Goal: Information Seeking & Learning: Learn about a topic

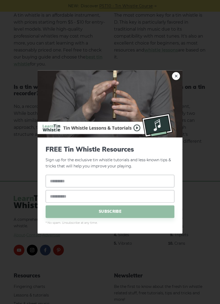
scroll to position [1026, 0]
click at [188, 70] on div "× FREE Tin Whistle Resources Sign up for the exclusive tin whistle tutorials an…" at bounding box center [110, 152] width 220 height 304
click at [173, 74] on link "×" at bounding box center [176, 76] width 8 height 8
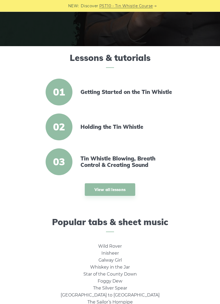
scroll to position [105, 0]
click at [129, 190] on link "View all lessons" at bounding box center [110, 189] width 51 height 13
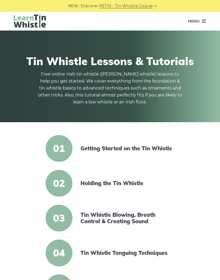
click at [143, 4] on link "PST10 - Tin Whistle Course" at bounding box center [126, 6] width 54 height 6
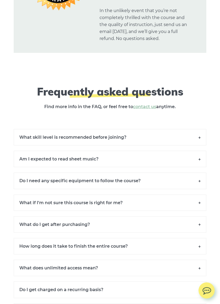
scroll to position [3699, 0]
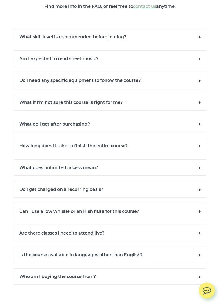
click at [28, 54] on h6 "Am I expected to read sheet music?" at bounding box center [110, 59] width 192 height 16
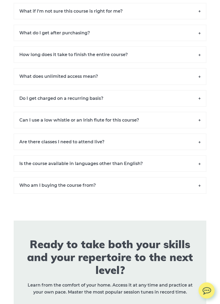
scroll to position [3914, 0]
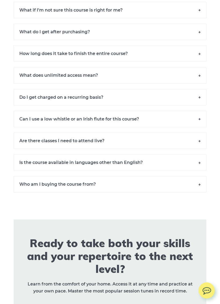
click at [181, 179] on h6 "Who am I buying the course from?" at bounding box center [110, 184] width 192 height 16
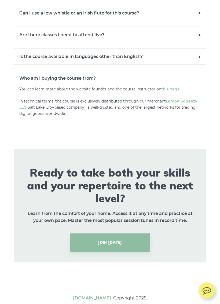
scroll to position [4027, 0]
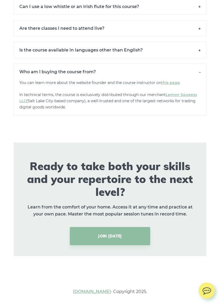
click at [142, 229] on link "JOIN TODAY" at bounding box center [110, 236] width 80 height 18
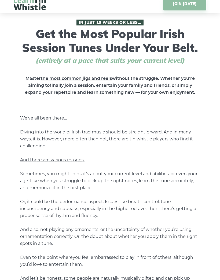
scroll to position [0, 0]
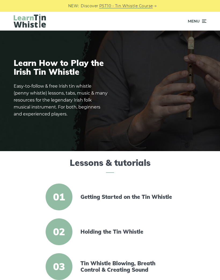
click at [203, 25] on span "Menu" at bounding box center [197, 20] width 18 height 13
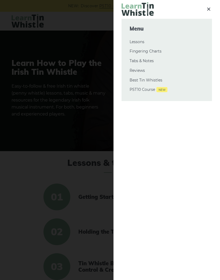
click at [141, 43] on link "Lessons" at bounding box center [166, 42] width 74 height 6
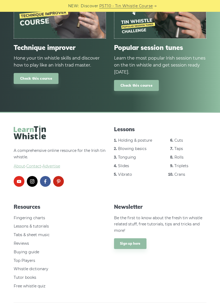
scroll to position [656, 0]
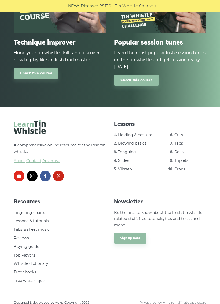
click at [20, 158] on span "About" at bounding box center [20, 160] width 12 height 5
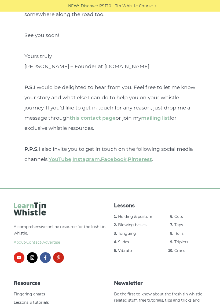
scroll to position [1842, 0]
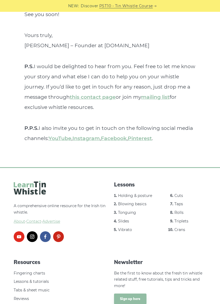
click at [219, 245] on footer "A comprehensive online resource for the Irish tin whistle. About · Contact · Ad…" at bounding box center [110, 267] width 220 height 201
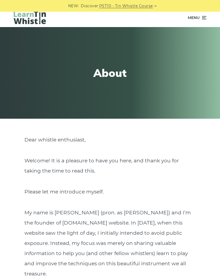
scroll to position [0, 0]
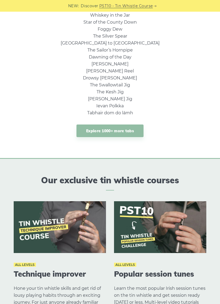
scroll to position [372, 0]
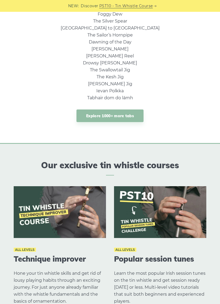
click at [131, 117] on link "Explore 1000+ more tabs" at bounding box center [109, 115] width 67 height 13
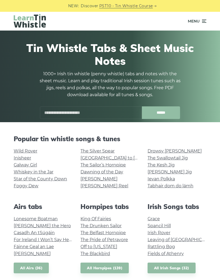
click at [202, 21] on icon at bounding box center [203, 21] width 5 height 6
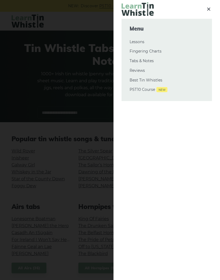
click at [144, 42] on link "Lessons" at bounding box center [166, 42] width 74 height 6
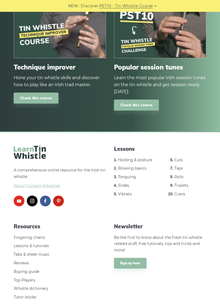
scroll to position [656, 0]
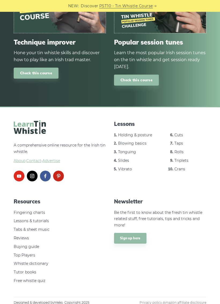
click at [138, 233] on link "Sign up here" at bounding box center [130, 238] width 32 height 11
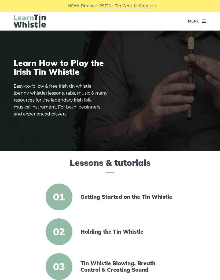
click at [202, 24] on icon at bounding box center [203, 21] width 5 height 6
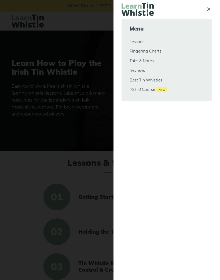
click at [163, 51] on link "Fingering Charts" at bounding box center [166, 51] width 74 height 6
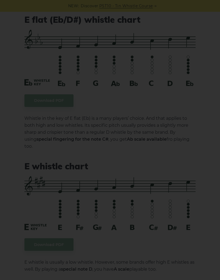
scroll to position [1835, 0]
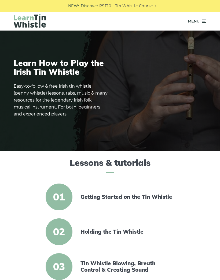
click at [208, 20] on div "Menu" at bounding box center [110, 21] width 208 height 19
click at [200, 21] on span "Menu" at bounding box center [197, 20] width 18 height 13
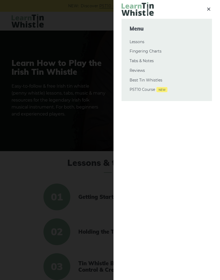
click at [162, 51] on link "Fingering Charts" at bounding box center [166, 51] width 74 height 6
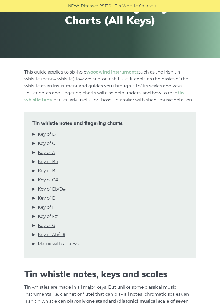
scroll to position [65, 0]
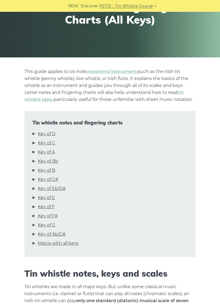
click at [35, 102] on link "tin whistle tabs" at bounding box center [103, 96] width 159 height 12
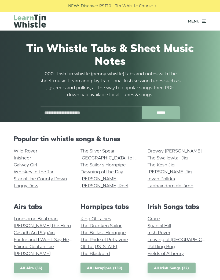
click at [194, 146] on div "Popular tin whistle songs & tunes Wild Rover Inisheer Galway Girl Whiskey in th…" at bounding box center [110, 165] width 200 height 60
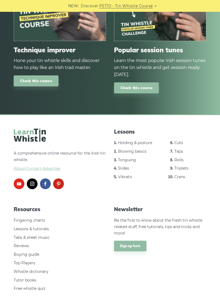
scroll to position [591, 0]
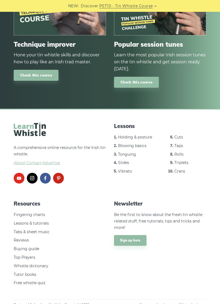
click at [146, 135] on link "Holding & posture" at bounding box center [135, 137] width 34 height 5
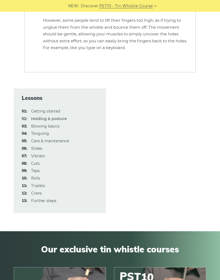
scroll to position [1596, 0]
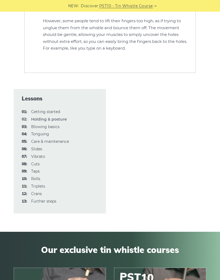
click at [34, 110] on link "01: Getting started" at bounding box center [45, 112] width 29 height 5
